Goal: Information Seeking & Learning: Learn about a topic

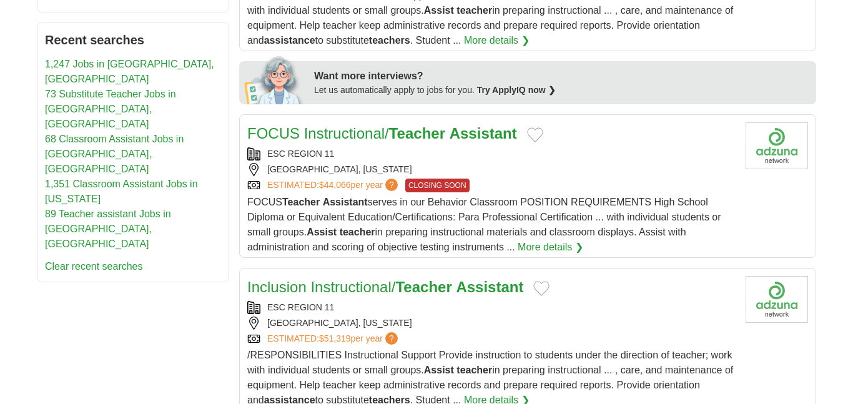
scroll to position [560, 0]
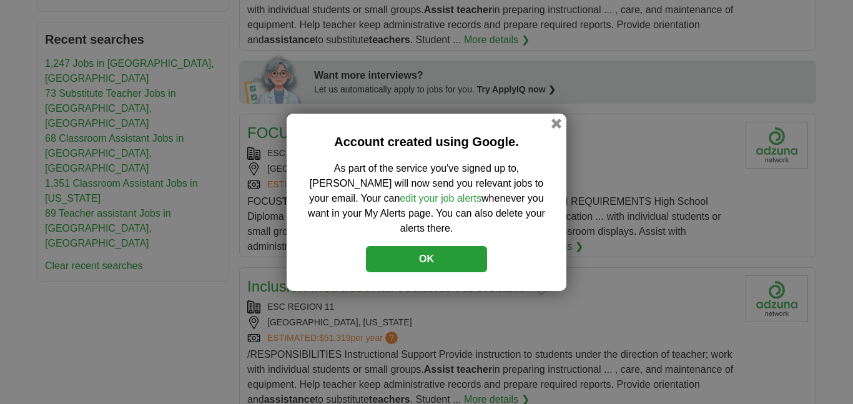
click at [444, 249] on button "OK" at bounding box center [426, 259] width 121 height 26
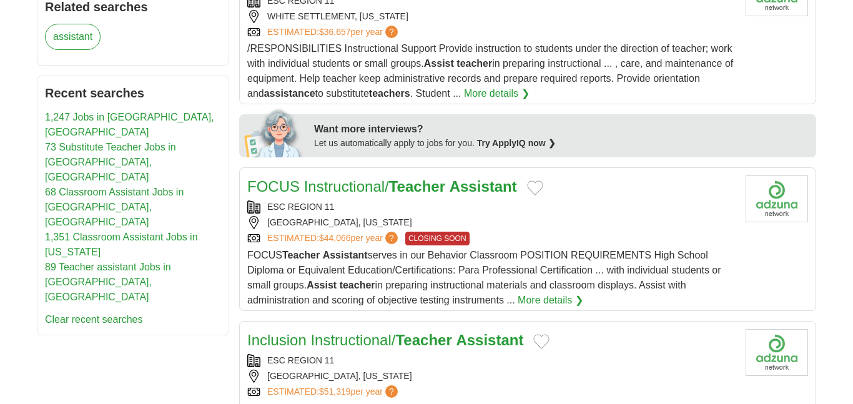
scroll to position [509, 0]
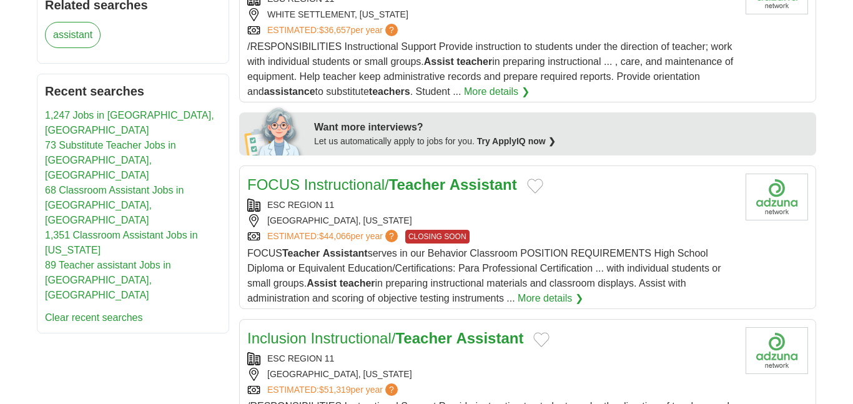
click at [179, 185] on link "68 Classroom Assistant Jobs in [GEOGRAPHIC_DATA], [GEOGRAPHIC_DATA]" at bounding box center [114, 205] width 139 height 41
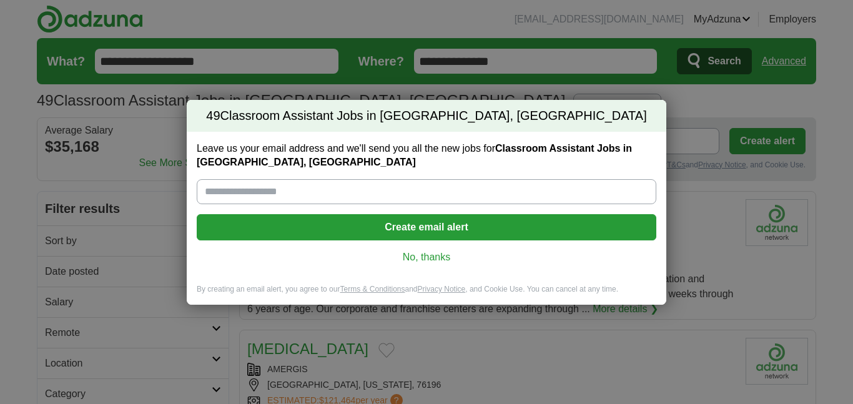
click at [421, 255] on link "No, thanks" at bounding box center [426, 257] width 439 height 14
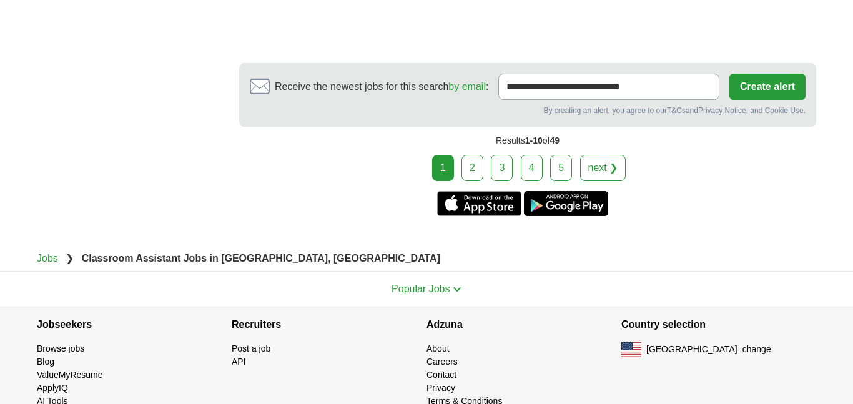
scroll to position [2352, 0]
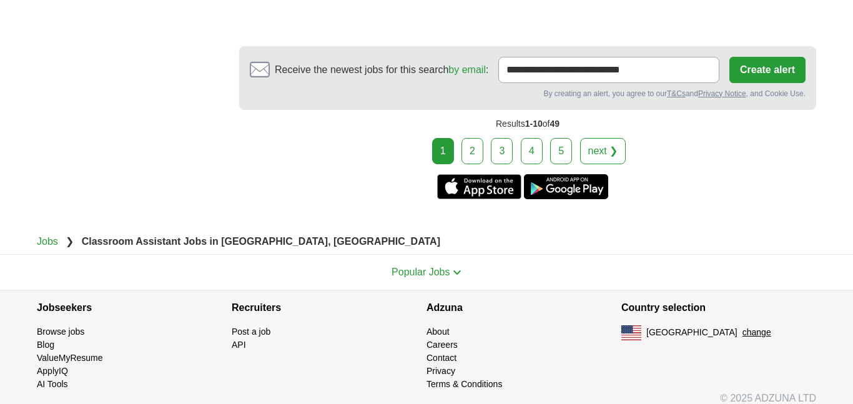
click at [592, 139] on link "next ❯" at bounding box center [603, 151] width 46 height 26
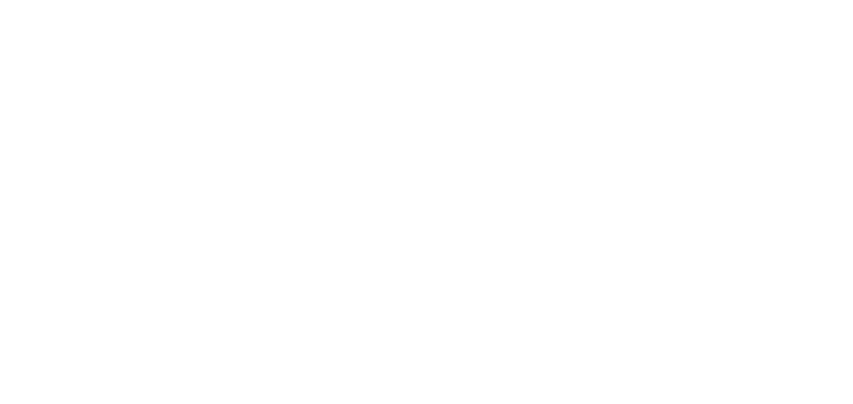
scroll to position [1936, 0]
